Goal: Navigation & Orientation: Find specific page/section

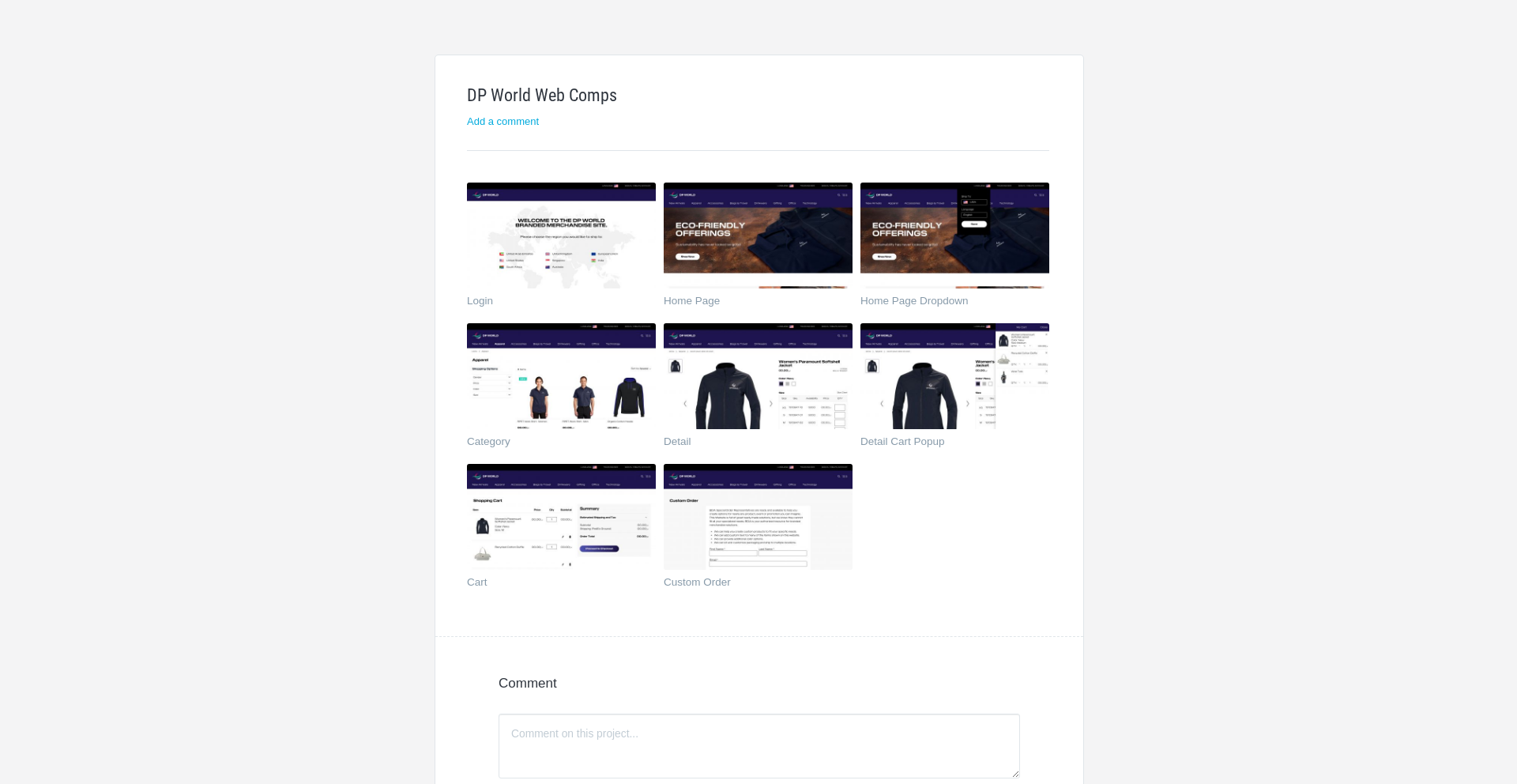
scroll to position [212, 0]
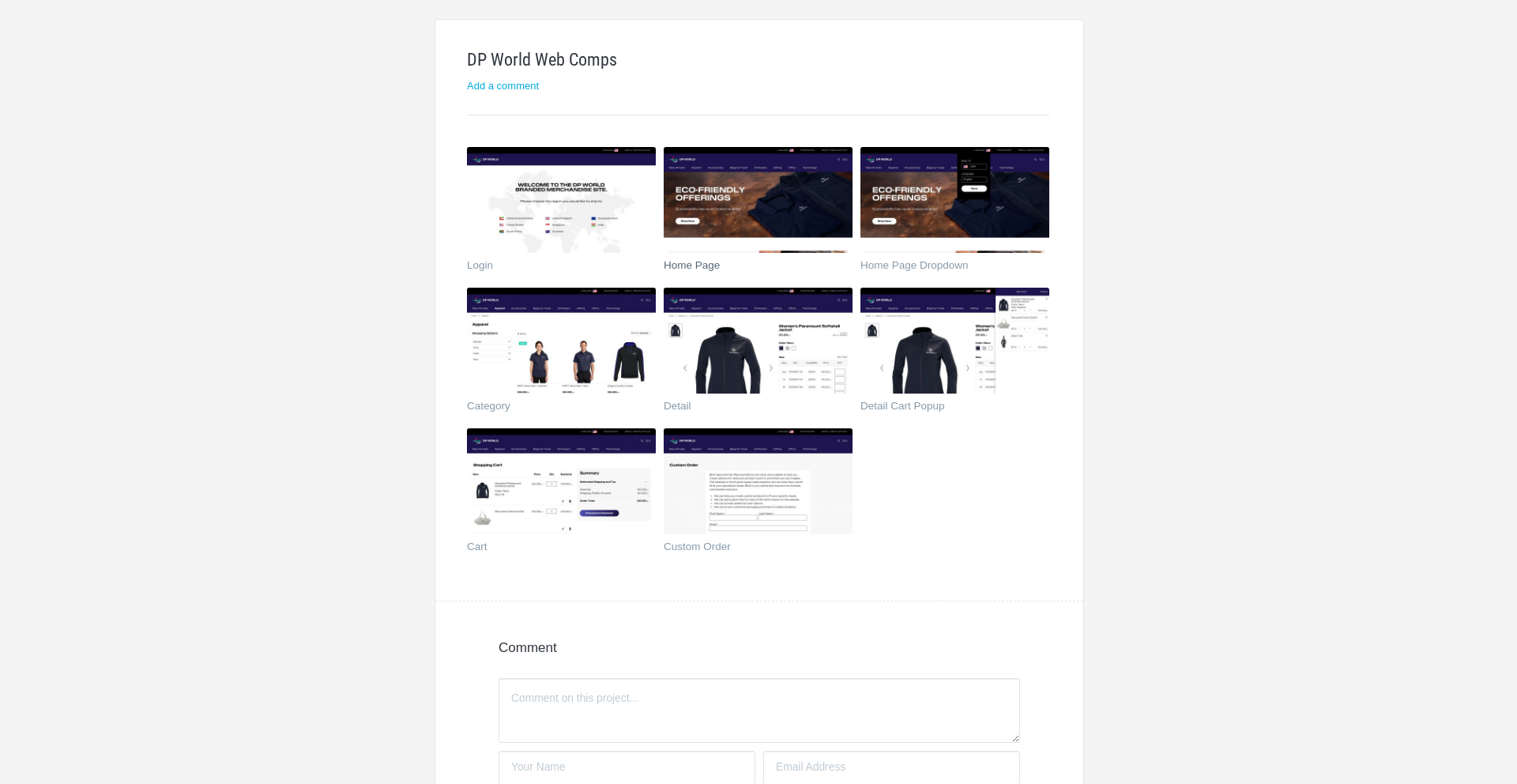
click at [770, 190] on img at bounding box center [758, 199] width 189 height 106
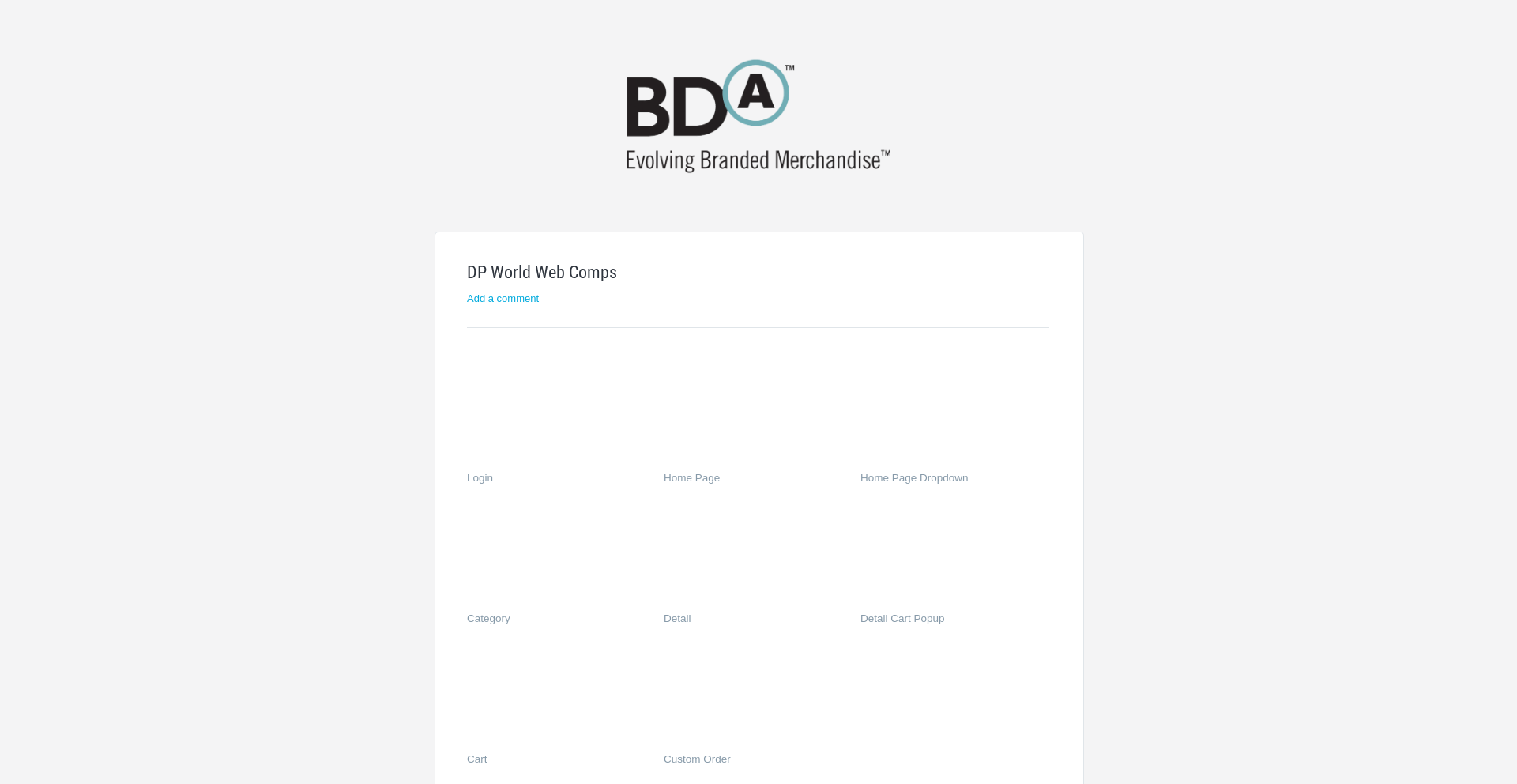
scroll to position [212, 0]
